Goal: Check status: Check status

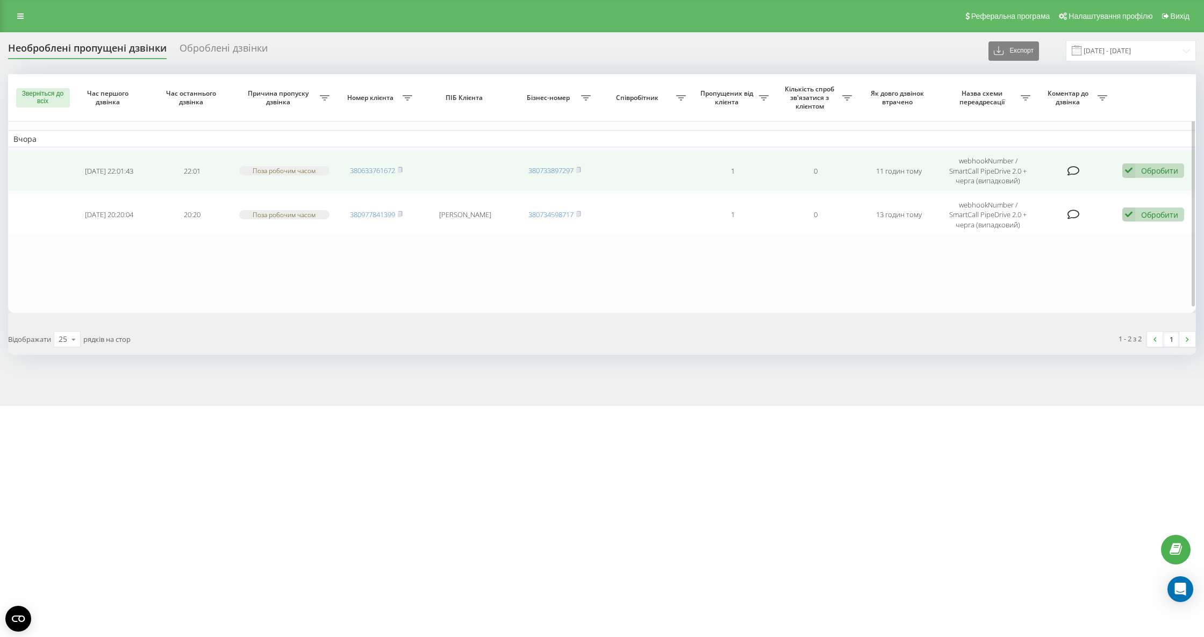
click at [405, 165] on td "380633761672" at bounding box center [376, 170] width 83 height 42
click at [403, 167] on icon at bounding box center [400, 170] width 5 height 6
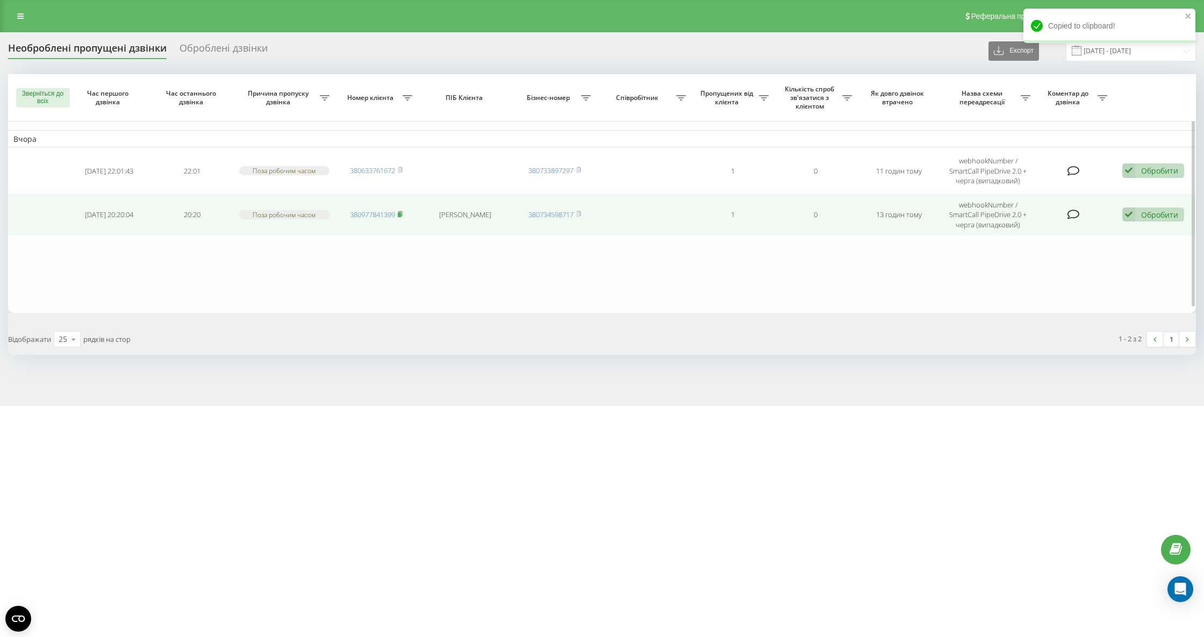
click at [401, 212] on rect at bounding box center [399, 214] width 3 height 5
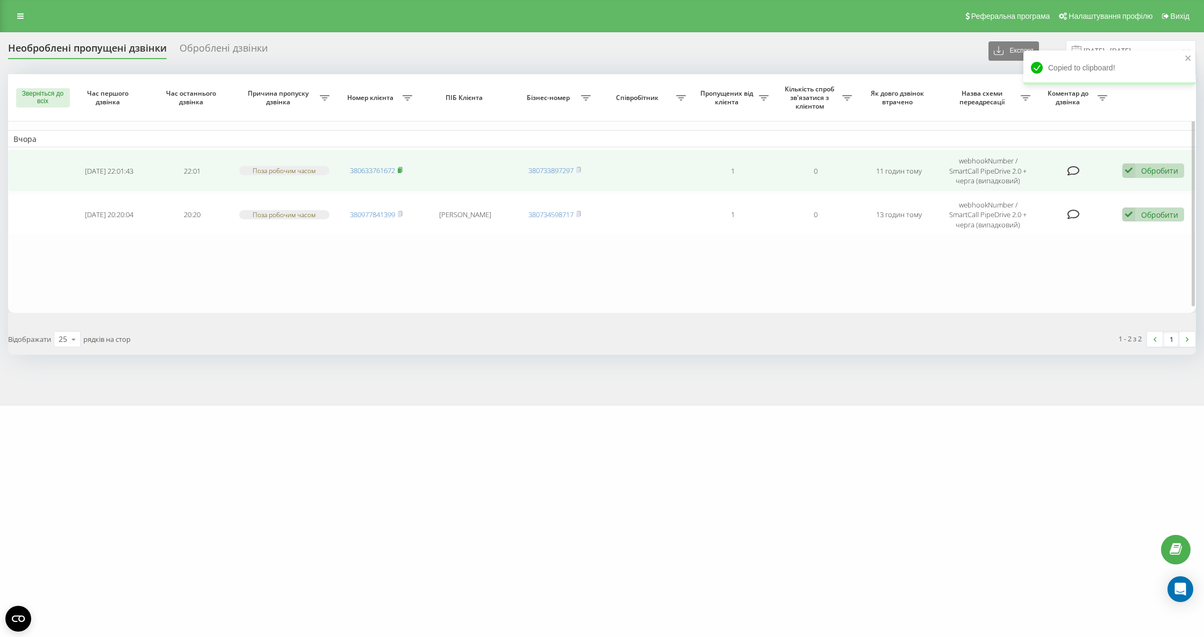
click at [401, 167] on icon at bounding box center [400, 170] width 5 height 6
click at [399, 167] on icon at bounding box center [400, 170] width 5 height 6
